Goal: Navigation & Orientation: Find specific page/section

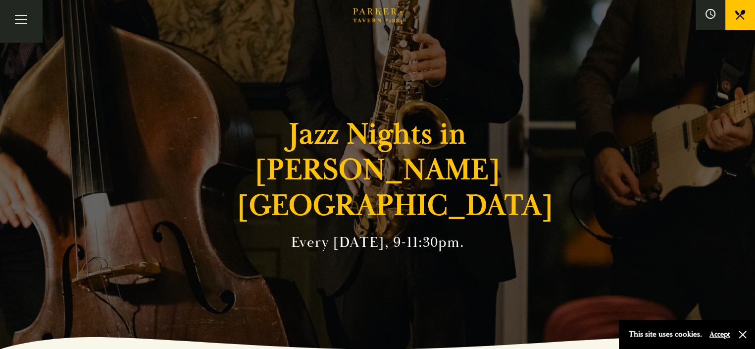
click at [0, 0] on link "Menus" at bounding box center [0, 0] width 0 height 0
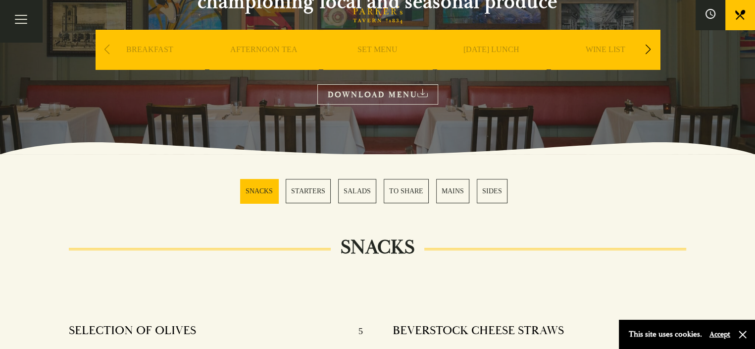
scroll to position [149, 0]
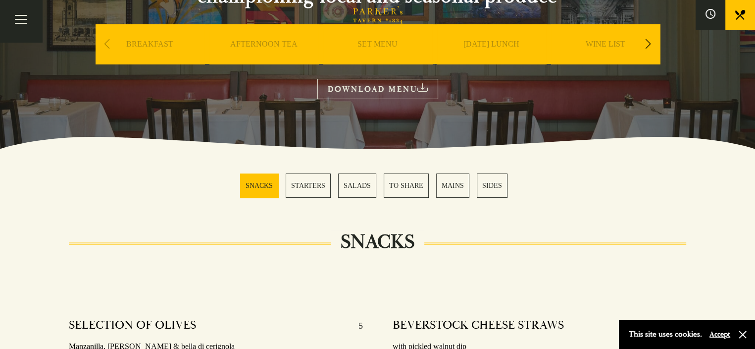
click at [373, 24] on icon "Brasserie Restaurant Cambridge | Parker's Tavern Cambridge Parker's Tavern is a…" at bounding box center [378, 15] width 50 height 18
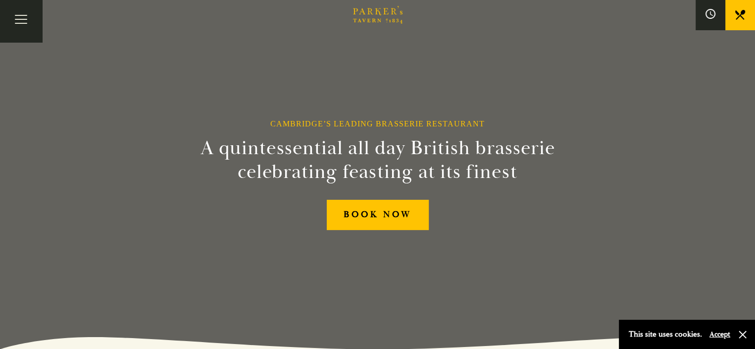
click at [0, 0] on link "Menus" at bounding box center [0, 0] width 0 height 0
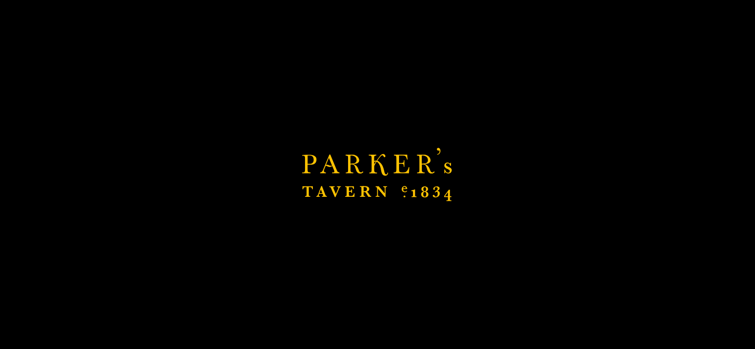
scroll to position [347, 0]
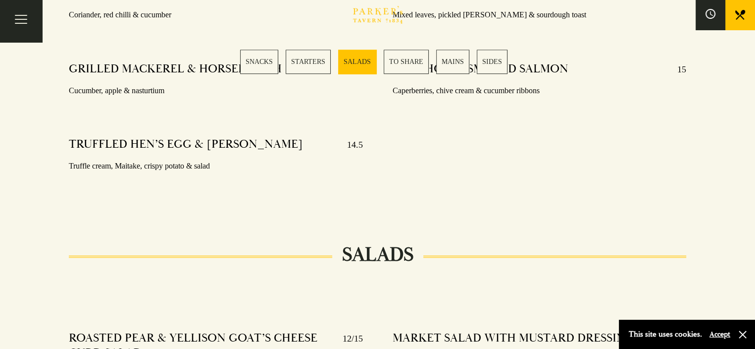
scroll to position [991, 0]
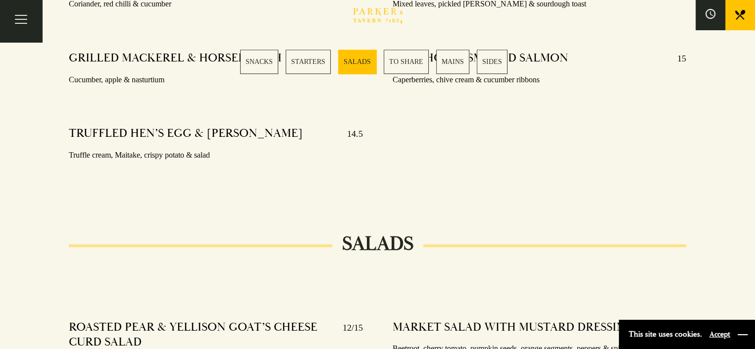
click at [745, 331] on button "button" at bounding box center [743, 334] width 10 height 10
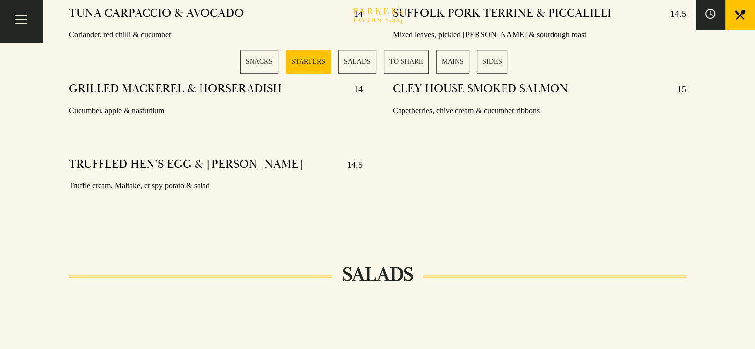
scroll to position [959, 0]
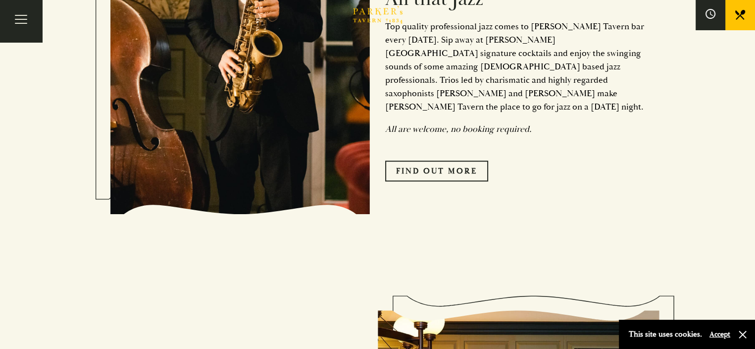
scroll to position [504, 0]
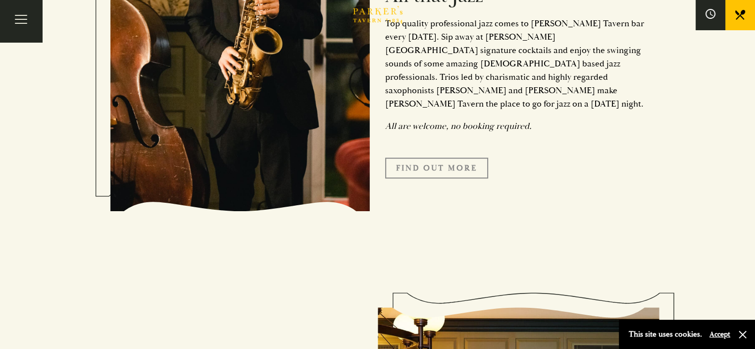
click at [444, 158] on link "Find Out More" at bounding box center [436, 168] width 103 height 21
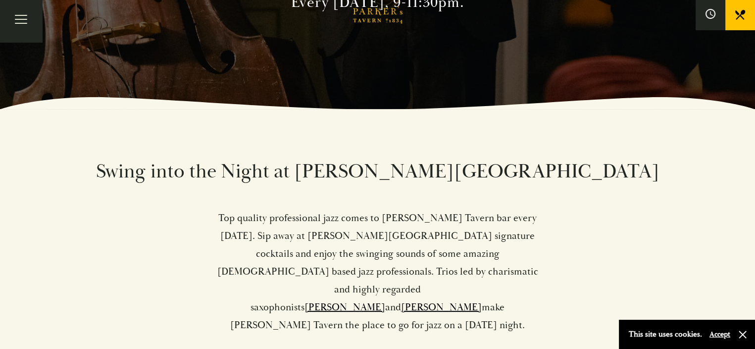
scroll to position [347, 0]
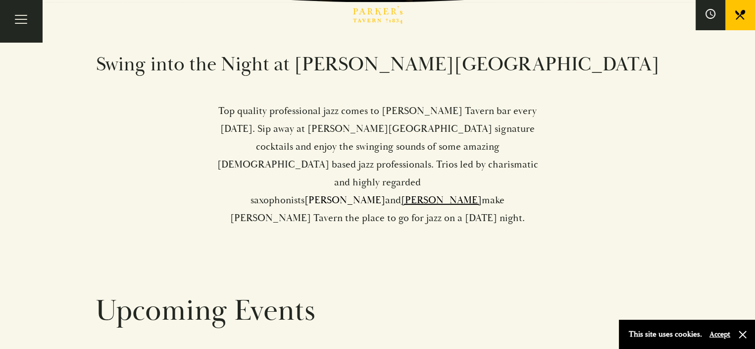
click at [383, 194] on link "Sam Miles" at bounding box center [345, 200] width 81 height 12
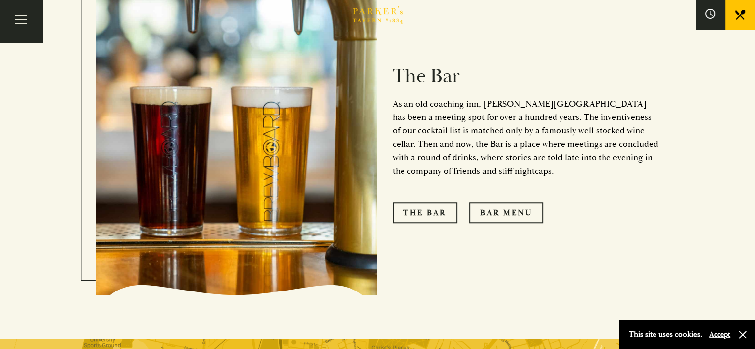
scroll to position [743, 0]
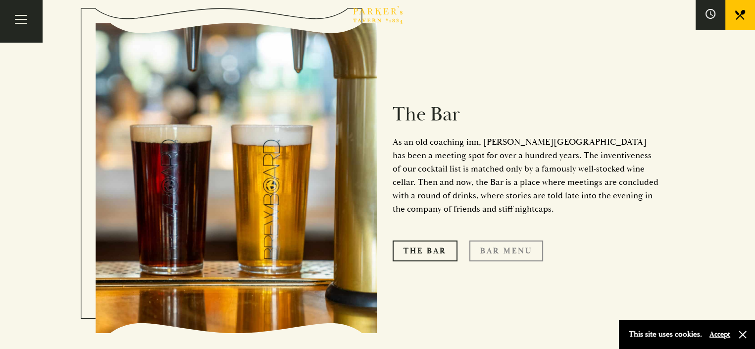
click at [492, 240] on link "Bar Menu" at bounding box center [507, 250] width 74 height 21
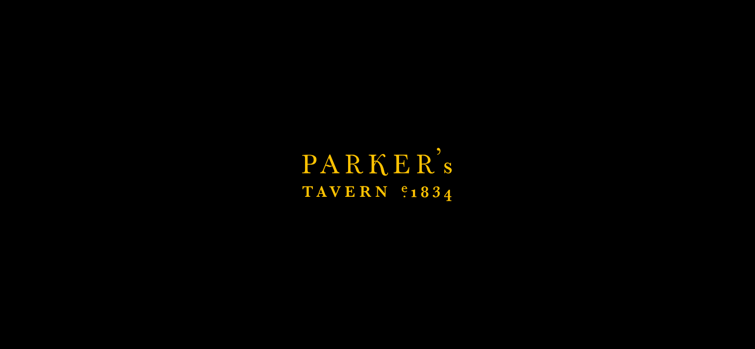
scroll to position [892, 0]
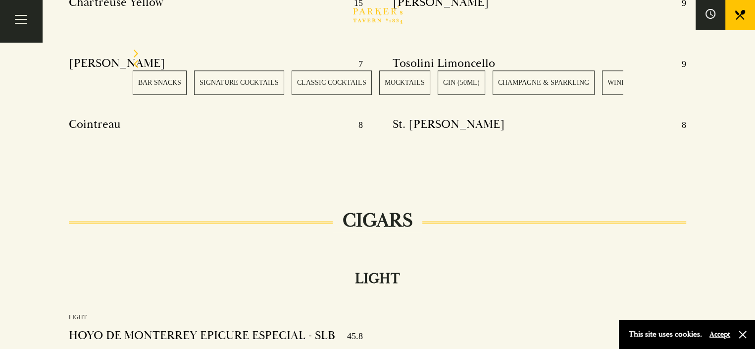
scroll to position [13111, 0]
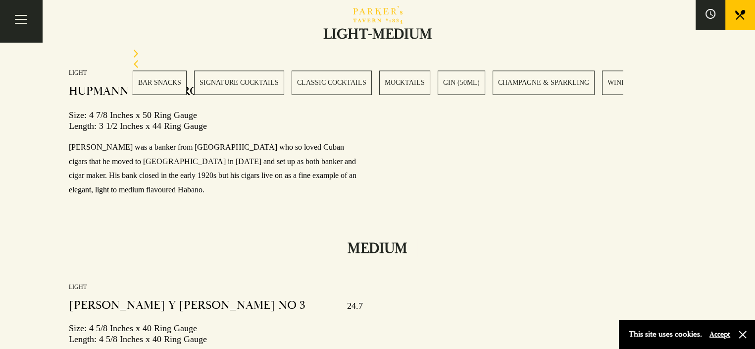
click at [745, 334] on button "button" at bounding box center [743, 334] width 10 height 10
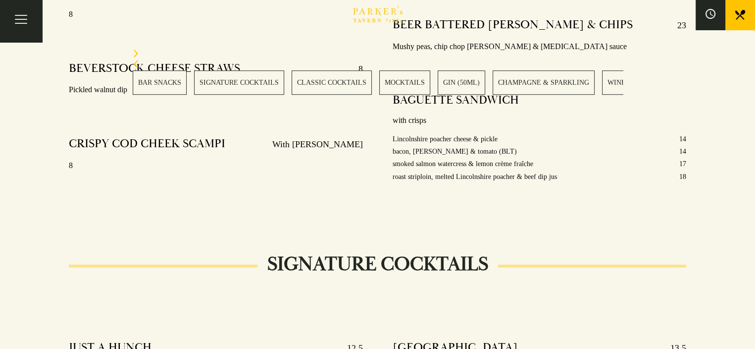
scroll to position [0, 0]
